Goal: Use online tool/utility: Utilize a website feature to perform a specific function

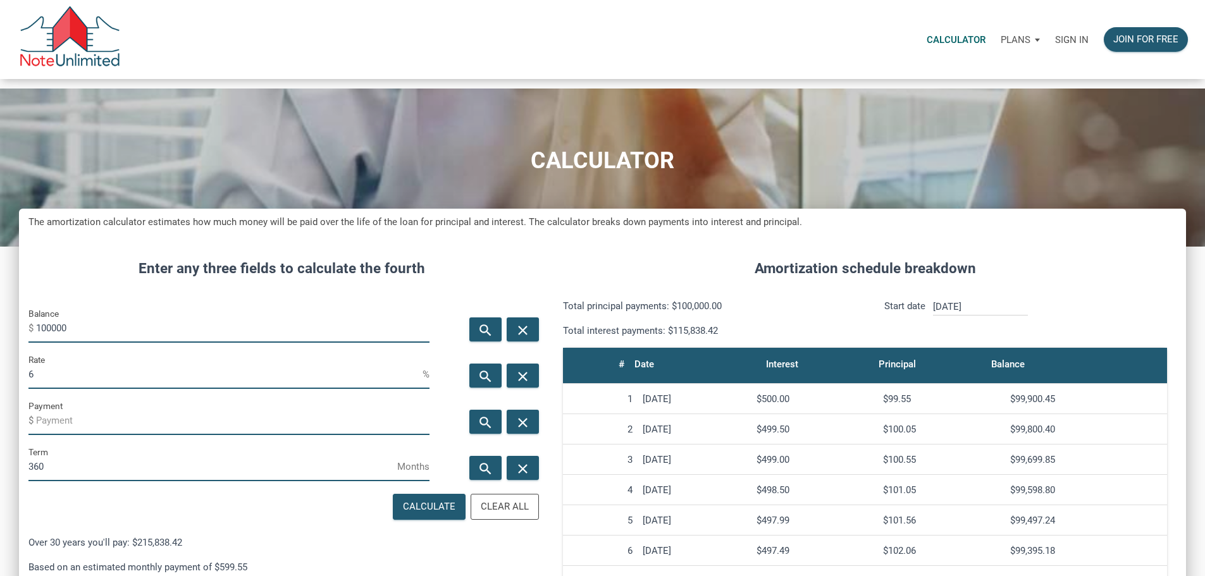
scroll to position [773, 1148]
click at [1055, 45] on p "Sign in" at bounding box center [1072, 39] width 34 height 11
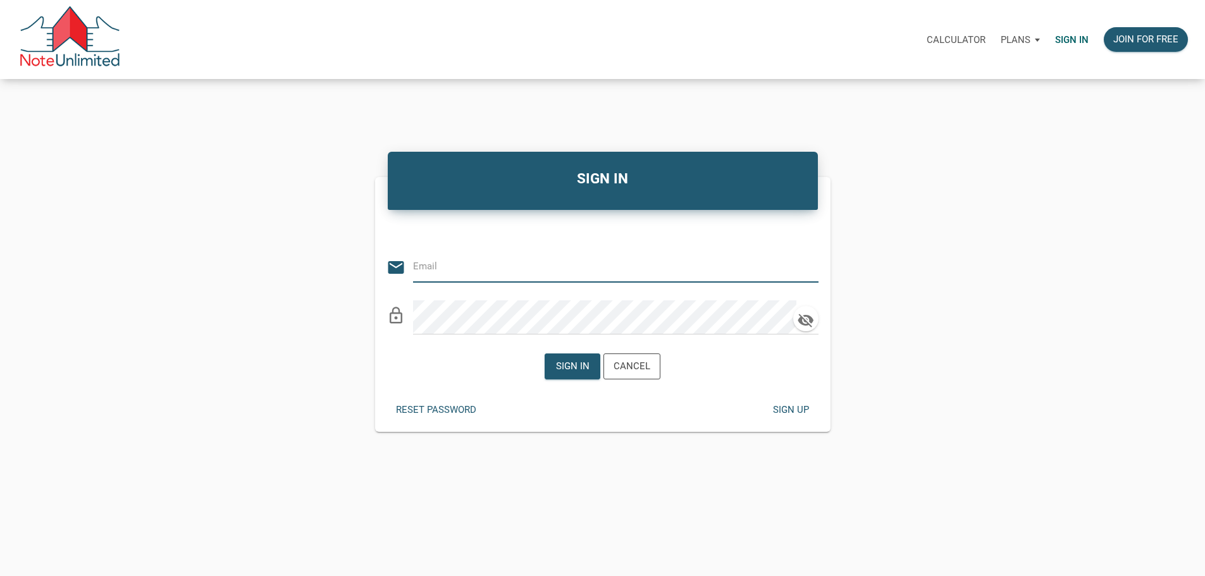
type input "[EMAIL_ADDRESS][DOMAIN_NAME]"
click at [559, 371] on div "Sign in" at bounding box center [573, 366] width 34 height 15
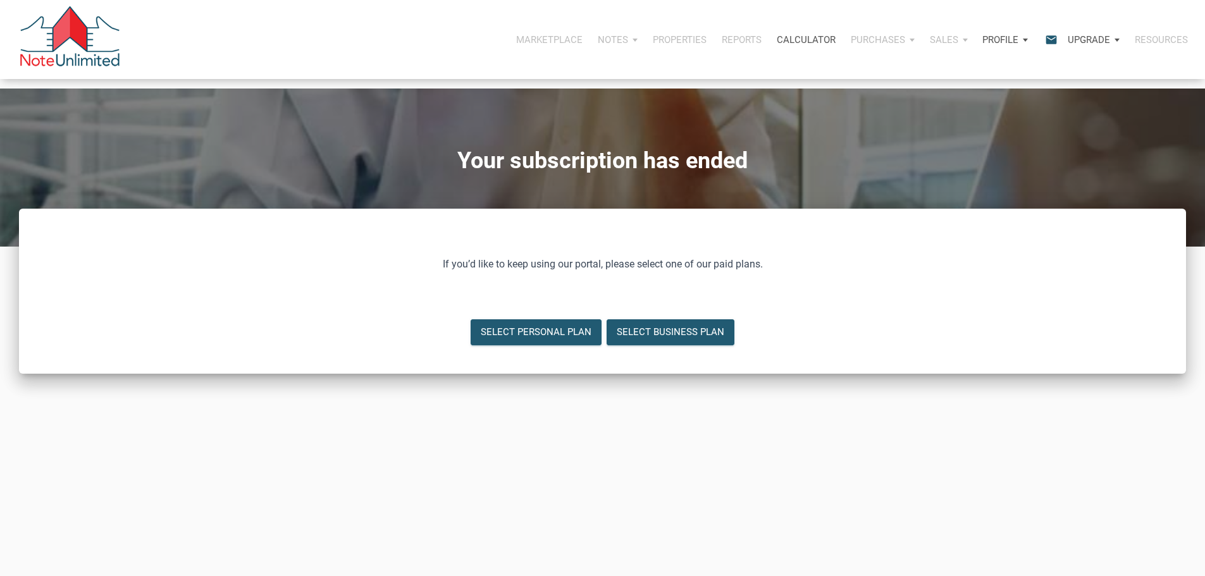
click at [777, 43] on p "Calculator" at bounding box center [806, 39] width 59 height 11
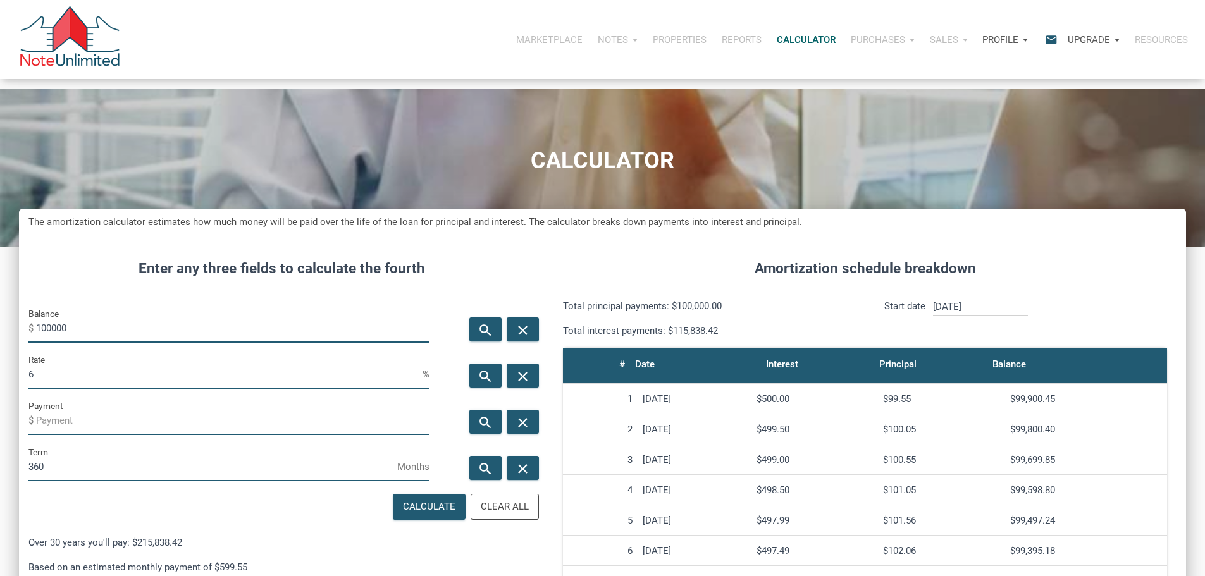
scroll to position [773, 1148]
click at [486, 514] on div "Clear All" at bounding box center [505, 507] width 48 height 15
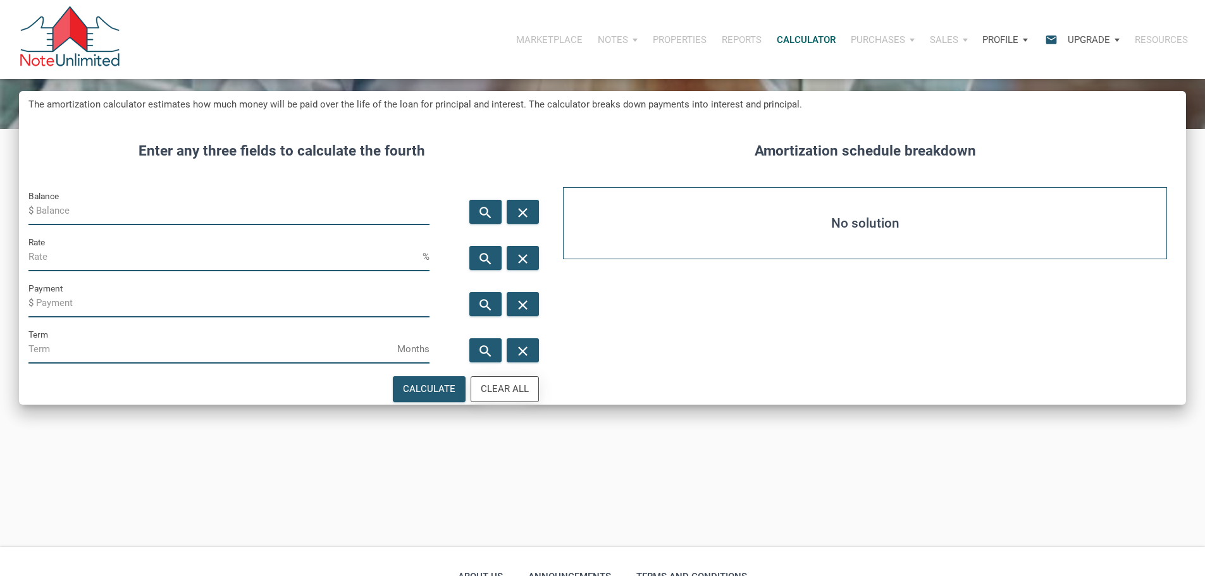
scroll to position [126, 0]
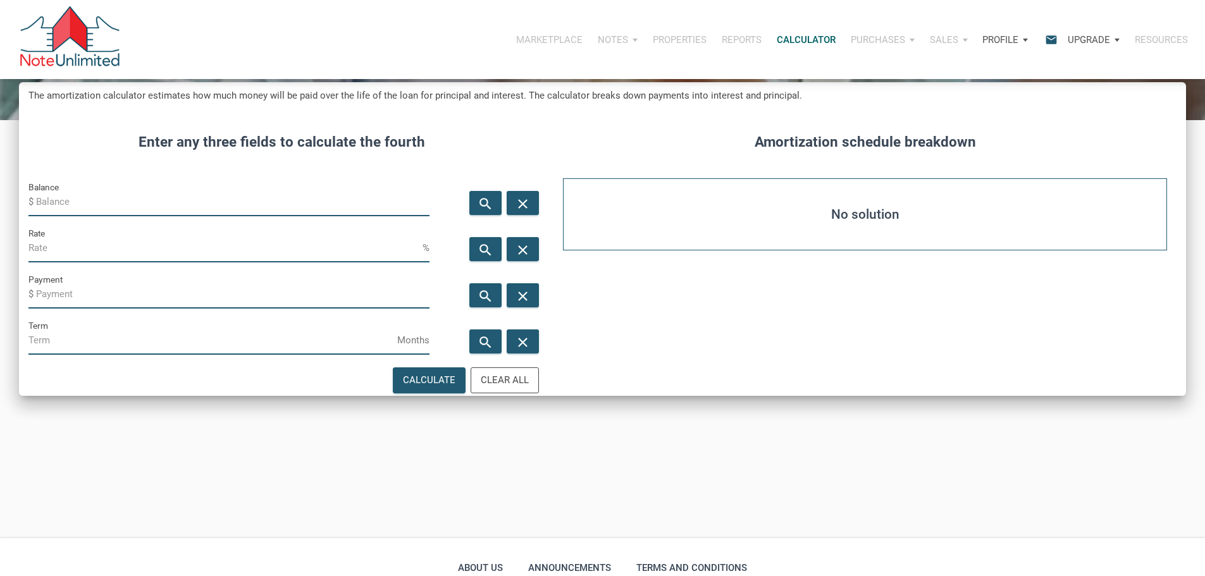
click at [71, 216] on input "Balance" at bounding box center [232, 202] width 393 height 28
type input "67000"
click at [65, 309] on input "Payment" at bounding box center [232, 294] width 393 height 28
type input "-600"
click at [69, 355] on input "Term" at bounding box center [212, 340] width 369 height 28
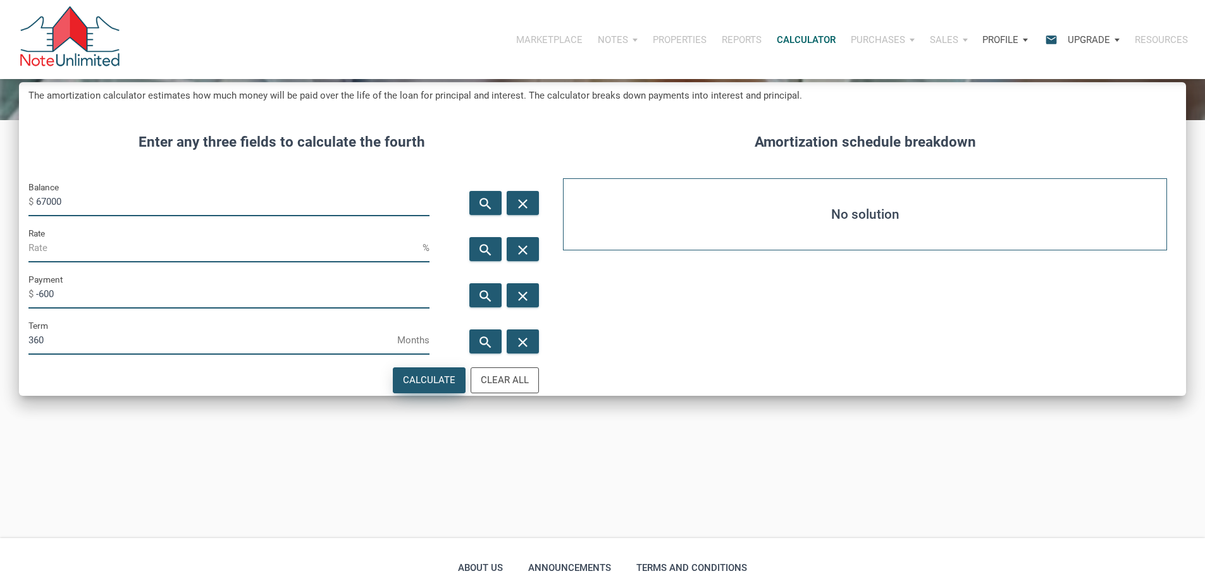
type input "360"
click at [422, 388] on div "Calculate" at bounding box center [429, 380] width 52 height 15
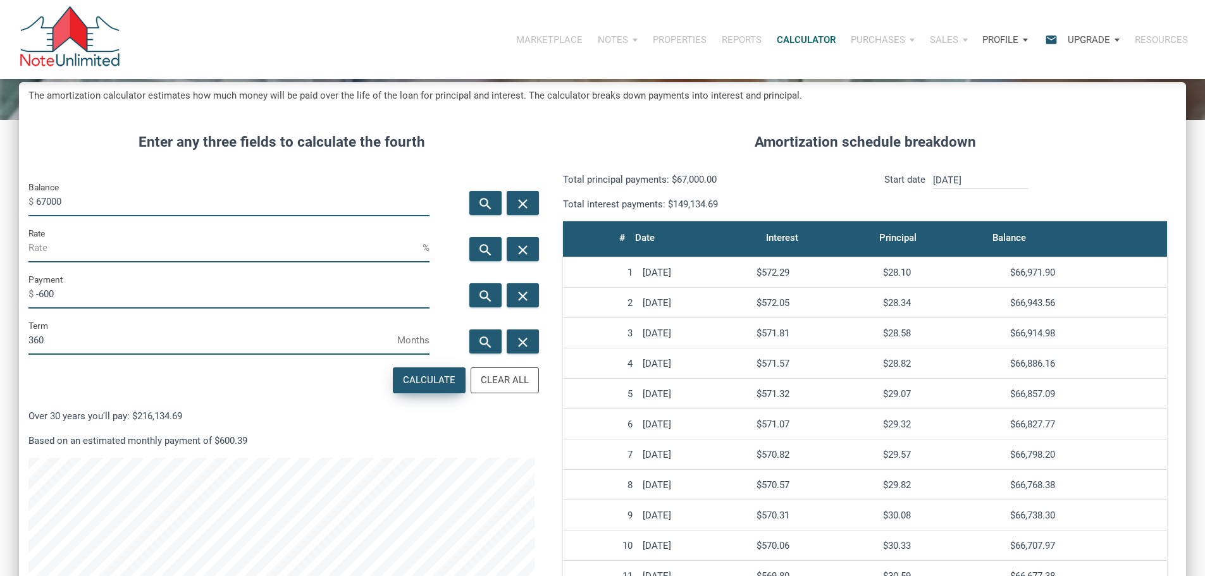
type input "10.25"
